Goal: Task Accomplishment & Management: Use online tool/utility

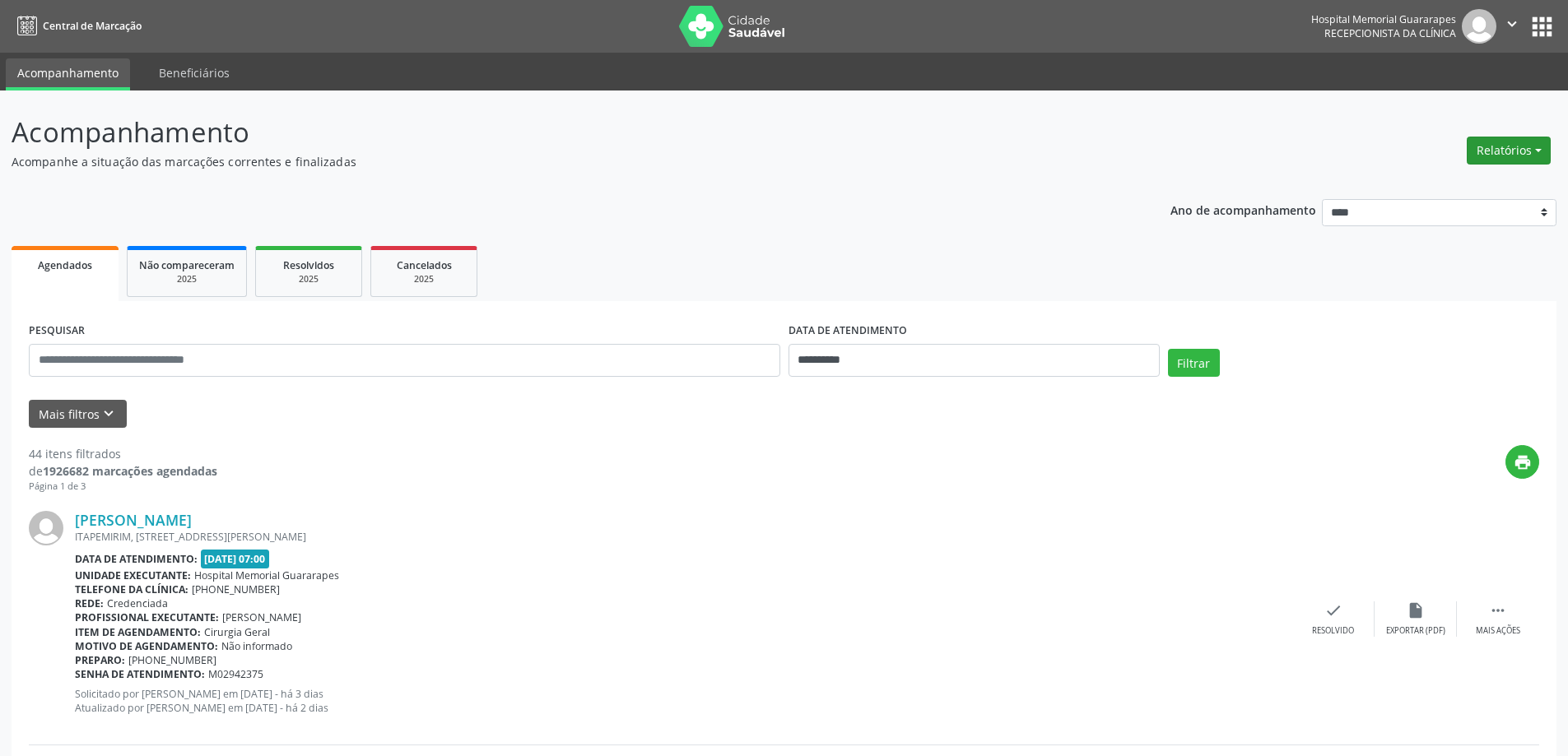
drag, startPoint x: 0, startPoint y: 0, endPoint x: 1508, endPoint y: 144, distance: 1514.9
click at [1508, 144] on button "Relatórios" at bounding box center [1508, 151] width 84 height 28
click at [1479, 165] on div "Relatórios Agendamentos Procedimentos realizados" at bounding box center [1508, 150] width 95 height 39
click at [1485, 152] on button "Relatórios" at bounding box center [1508, 151] width 84 height 28
click at [1468, 179] on link "Agendamentos" at bounding box center [1464, 186] width 177 height 23
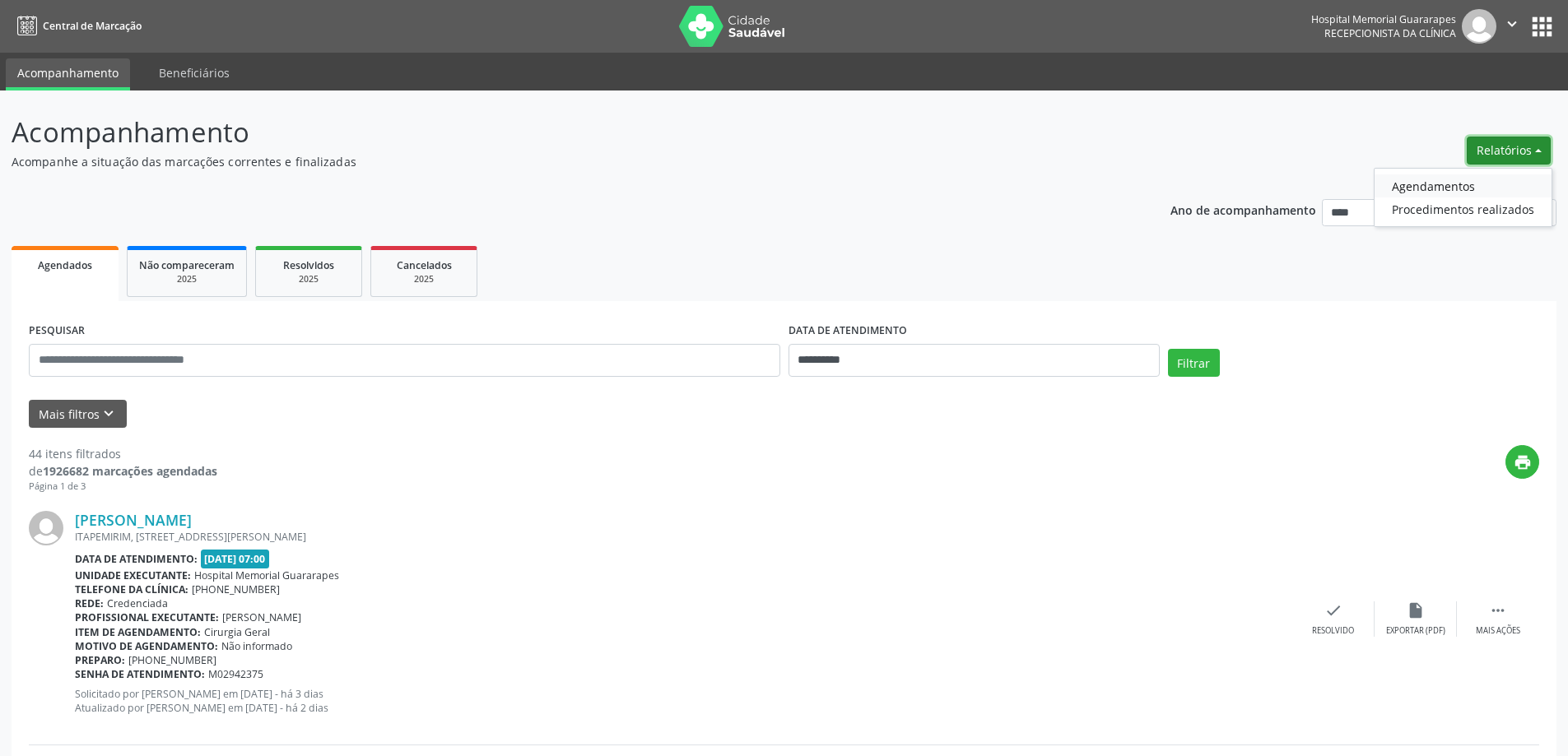
select select "*"
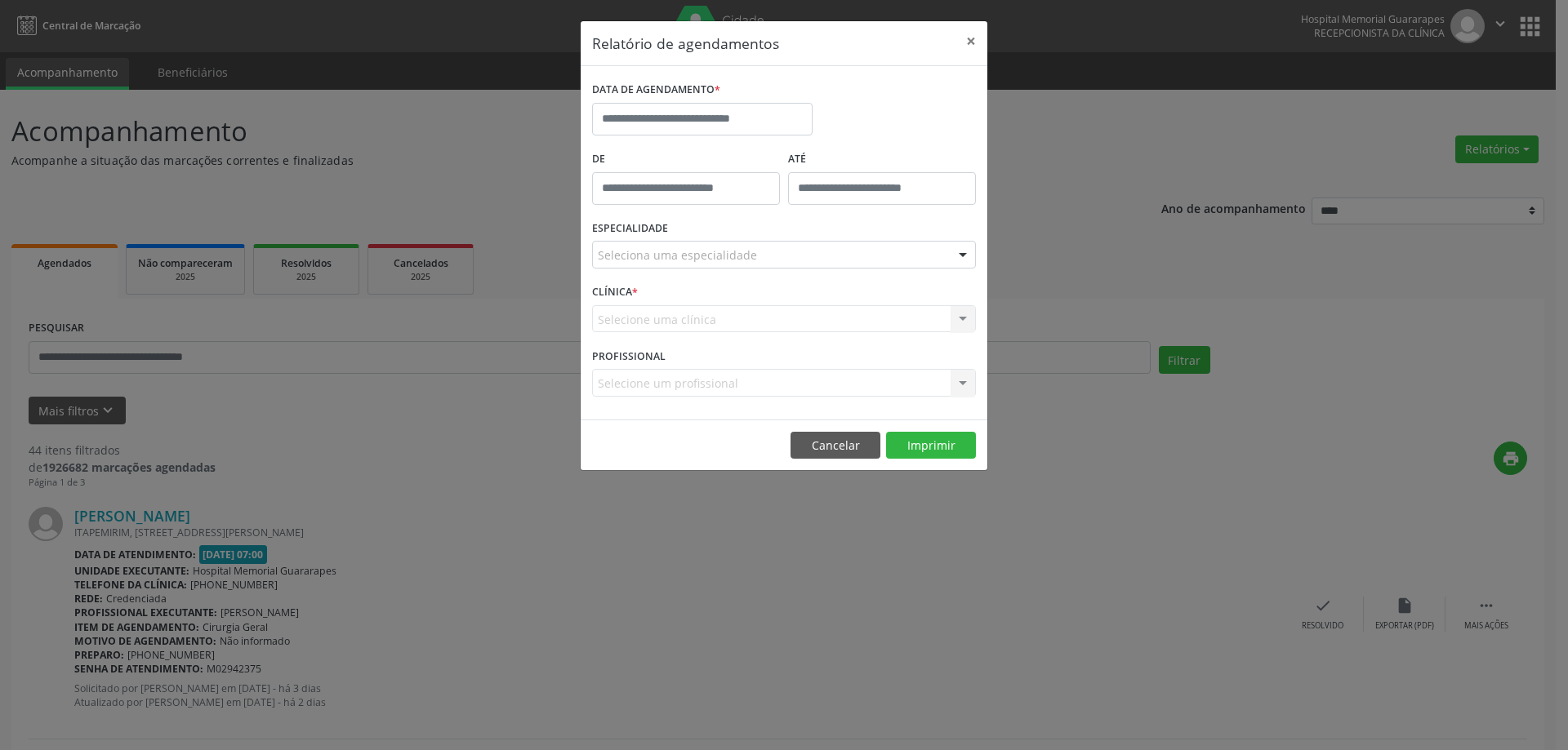
click at [677, 100] on label "DATA DE AGENDAMENTO *" at bounding box center [656, 90] width 129 height 25
click at [678, 117] on input "text" at bounding box center [702, 118] width 220 height 32
click at [754, 303] on span "25" at bounding box center [753, 302] width 31 height 31
type input "**********"
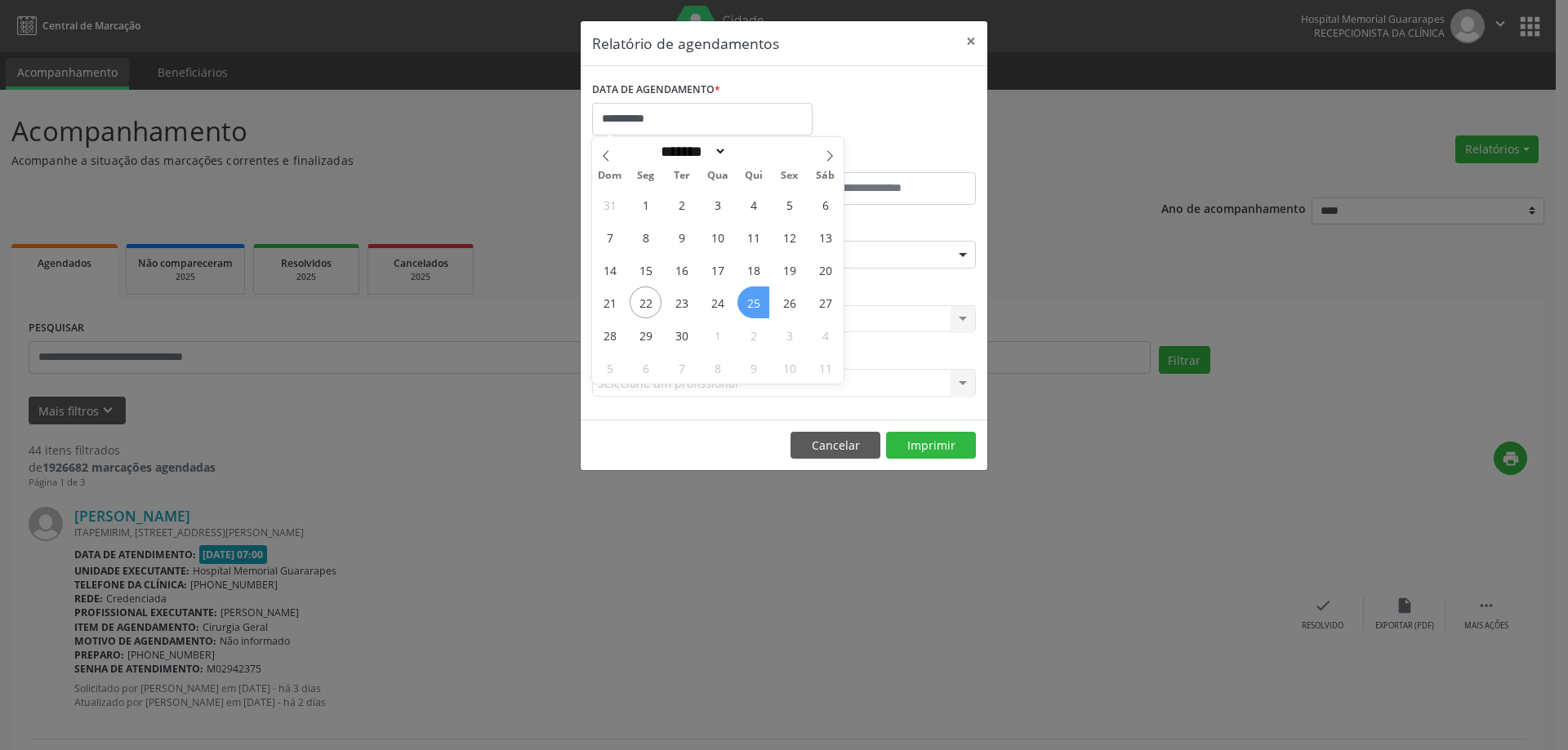
click at [754, 303] on span "25" at bounding box center [753, 302] width 31 height 31
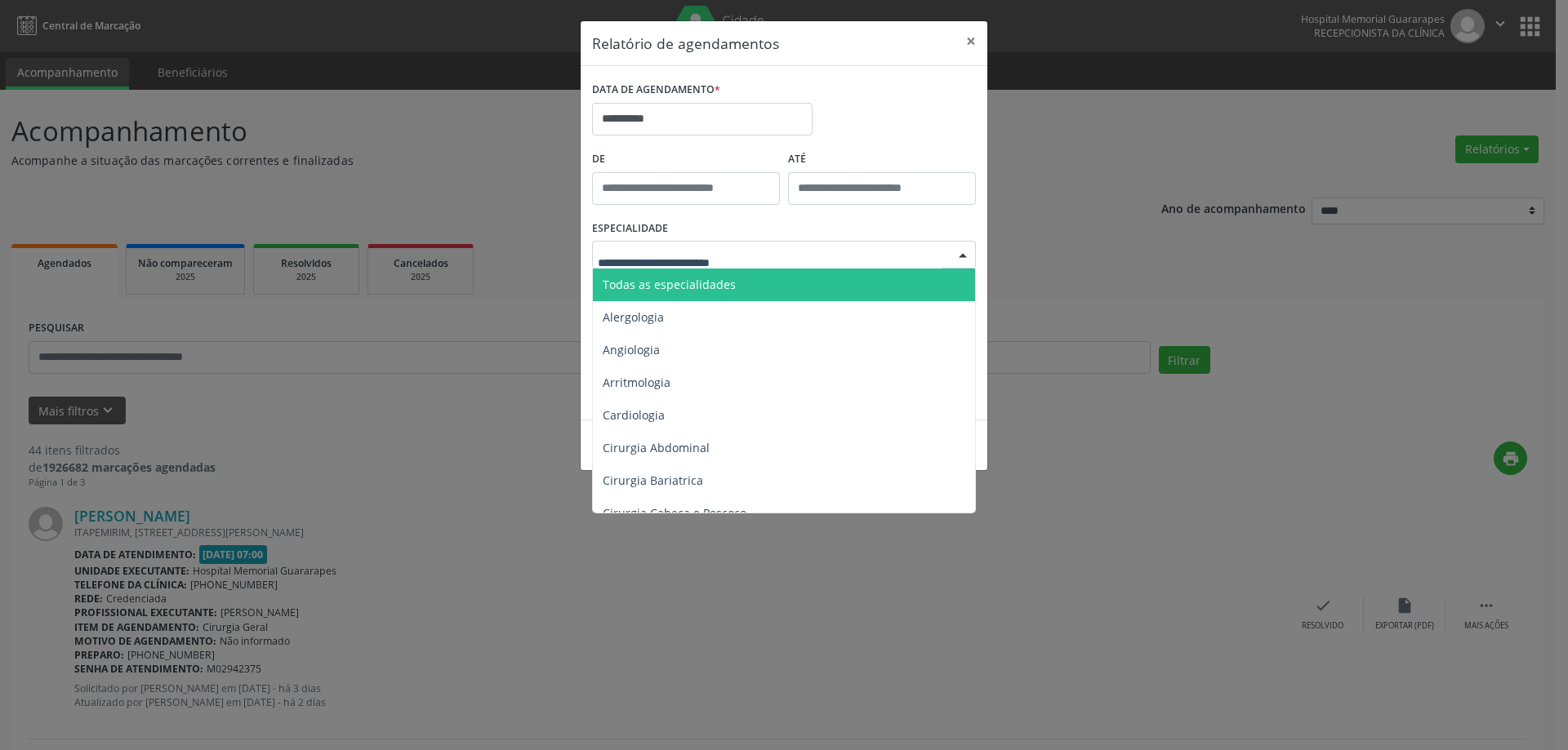
click at [790, 247] on div at bounding box center [784, 254] width 384 height 28
click at [771, 276] on span "Todas as especialidades" at bounding box center [785, 284] width 385 height 32
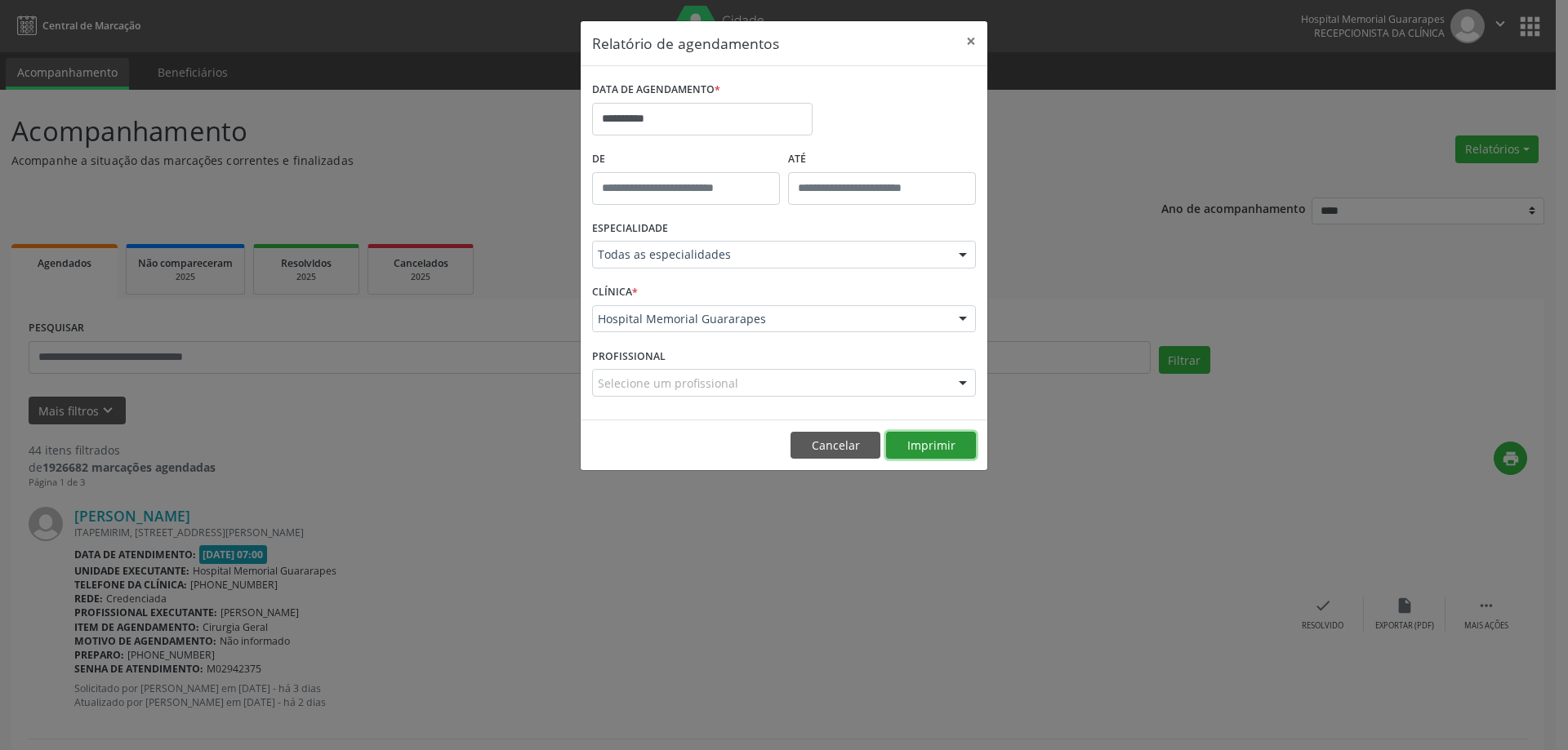
click at [940, 450] on button "Imprimir" at bounding box center [931, 446] width 90 height 28
